Goal: Navigation & Orientation: Find specific page/section

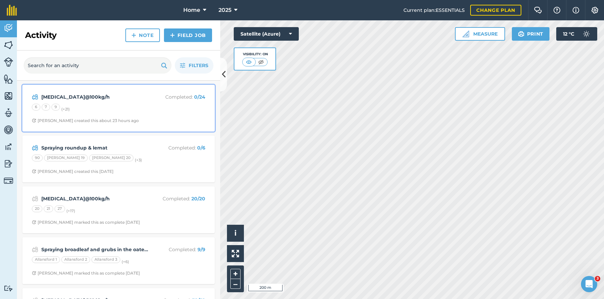
click at [135, 123] on span "Stephen S created this about 23 hours ago" at bounding box center [118, 120] width 173 height 5
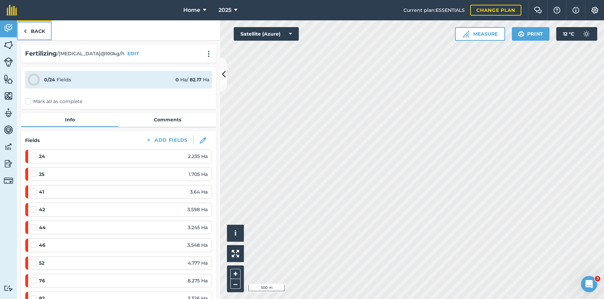
click at [37, 28] on link "Back" at bounding box center [34, 30] width 35 height 20
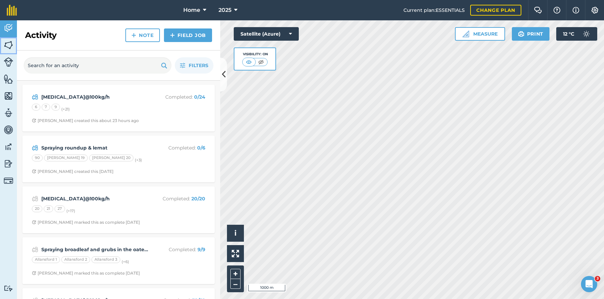
click at [6, 43] on img at bounding box center [8, 45] width 9 height 10
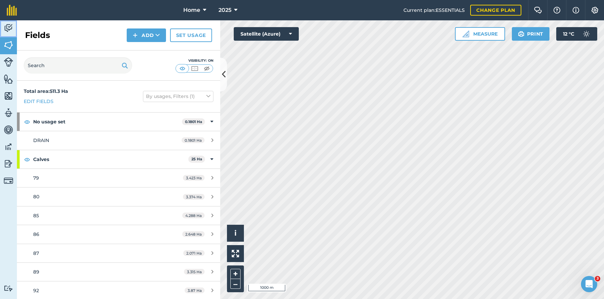
click at [3, 28] on link "Activity" at bounding box center [8, 28] width 17 height 17
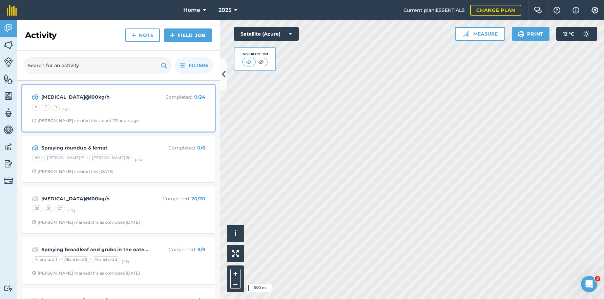
click at [121, 105] on div "6 7 9 (+ 21 )" at bounding box center [118, 108] width 173 height 9
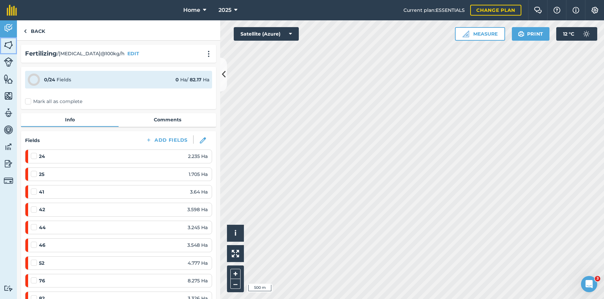
click at [5, 42] on img at bounding box center [8, 45] width 9 height 10
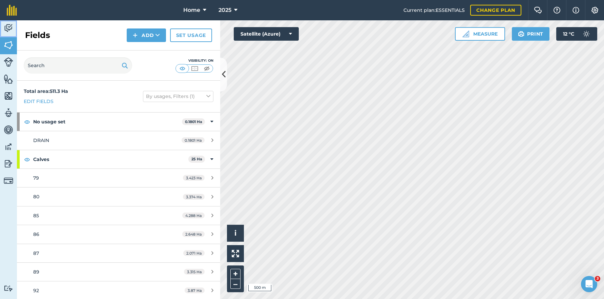
click at [12, 23] on img at bounding box center [8, 28] width 9 height 10
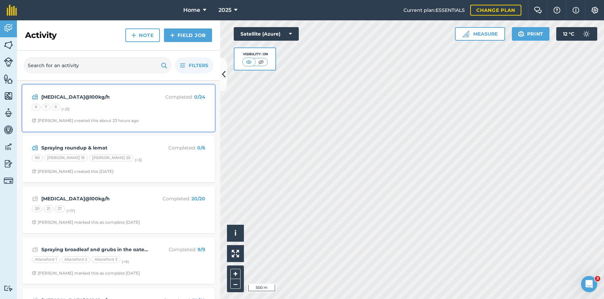
click at [148, 114] on div "Urea@100kg/h Completed : 0 / 24 6 7 9 (+ 21 ) Stephen S created this about 23 h…" at bounding box center [118, 108] width 184 height 39
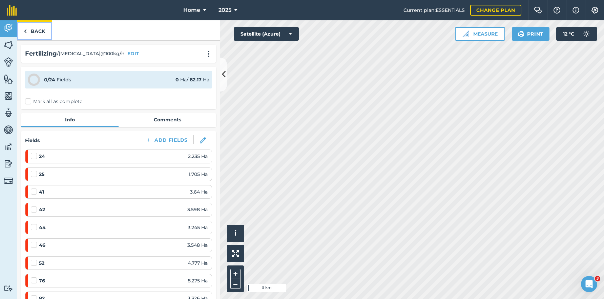
click at [26, 34] on img at bounding box center [25, 31] width 3 height 8
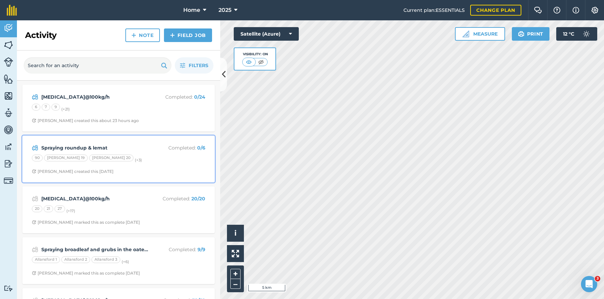
click at [133, 167] on div "Spraying roundup & lemat Completed : 0 / 6 90 Boyles 19 Boyles 20 (+ 3 ) Stephe…" at bounding box center [118, 159] width 184 height 39
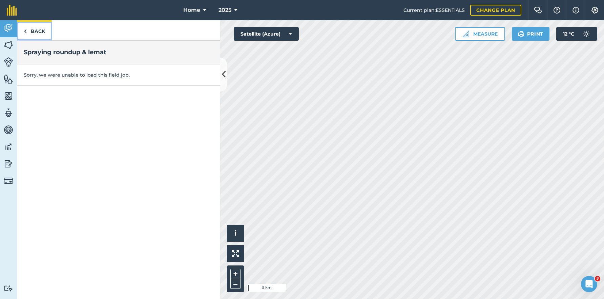
click at [37, 32] on link "Back" at bounding box center [34, 30] width 35 height 20
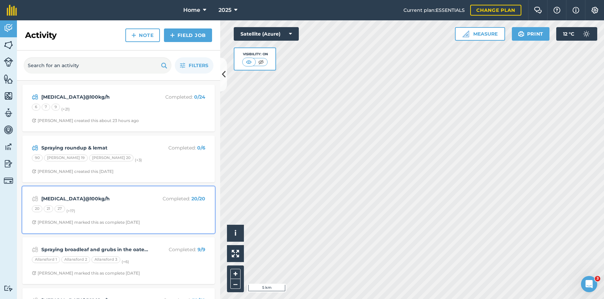
click at [130, 211] on div "20 21 27 (+ 17 )" at bounding box center [118, 209] width 173 height 9
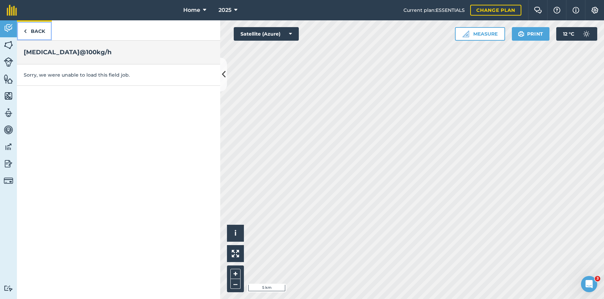
click at [43, 25] on link "Back" at bounding box center [34, 30] width 35 height 20
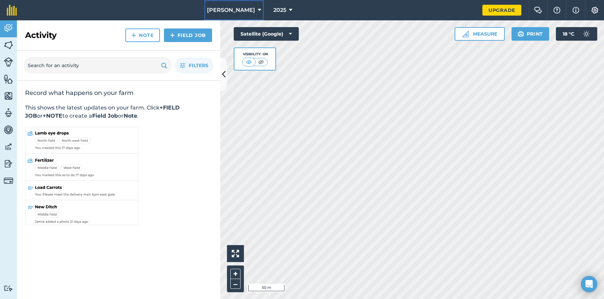
click at [252, 5] on button "Brendan Wines" at bounding box center [234, 10] width 60 height 20
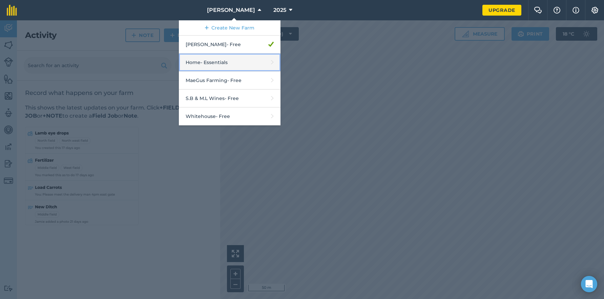
click at [228, 63] on link "Home - Essentials" at bounding box center [230, 63] width 102 height 18
